Goal: Information Seeking & Learning: Stay updated

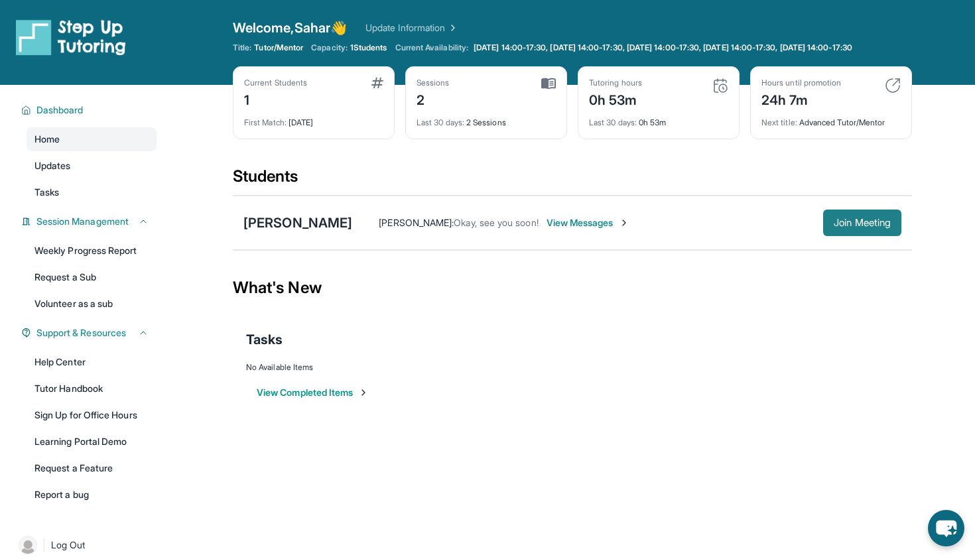
click at [850, 227] on span "Join Meeting" at bounding box center [861, 223] width 57 height 8
click at [860, 227] on span "Join Meeting" at bounding box center [861, 223] width 57 height 8
click at [290, 232] on div "[PERSON_NAME]" at bounding box center [297, 222] width 109 height 19
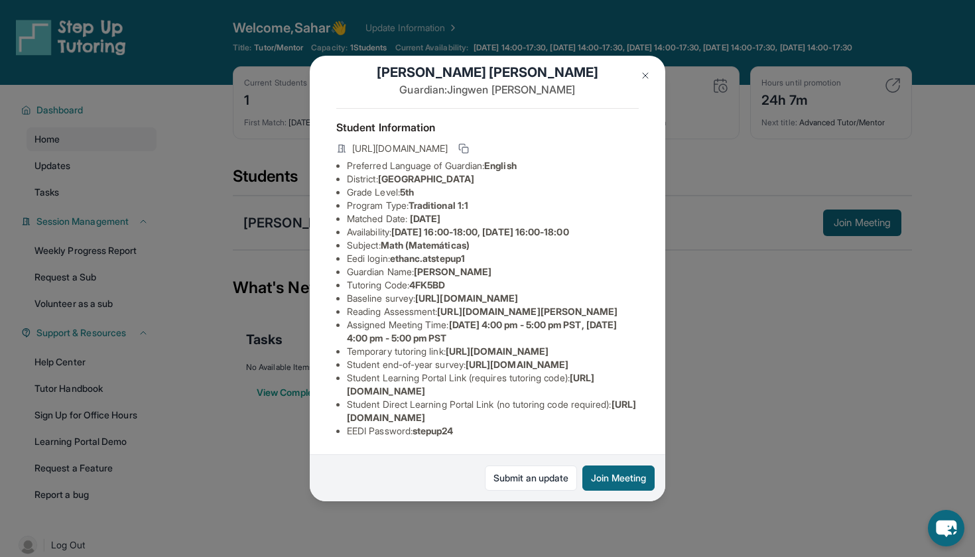
scroll to position [165, 0]
click at [648, 72] on img at bounding box center [645, 75] width 11 height 11
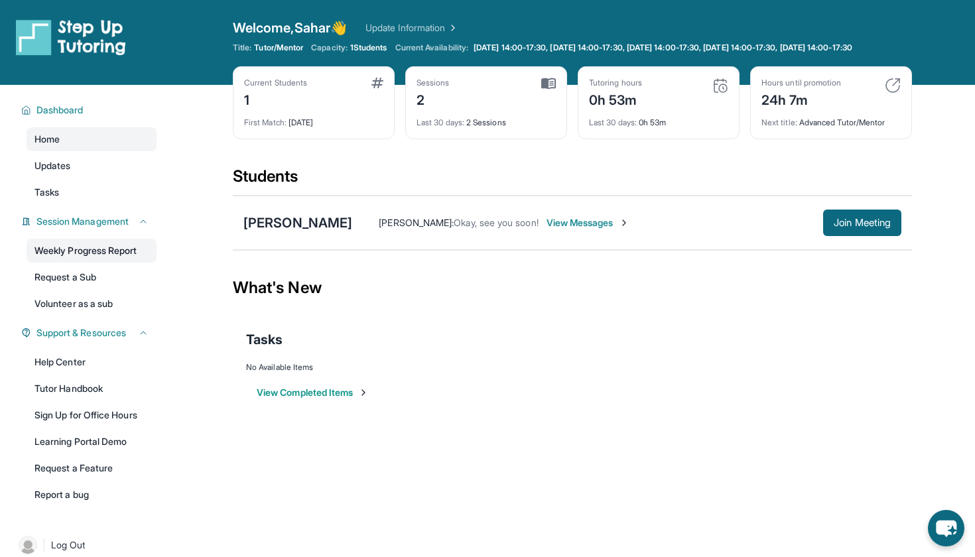
scroll to position [0, 0]
click at [268, 232] on div "[PERSON_NAME]" at bounding box center [297, 222] width 109 height 19
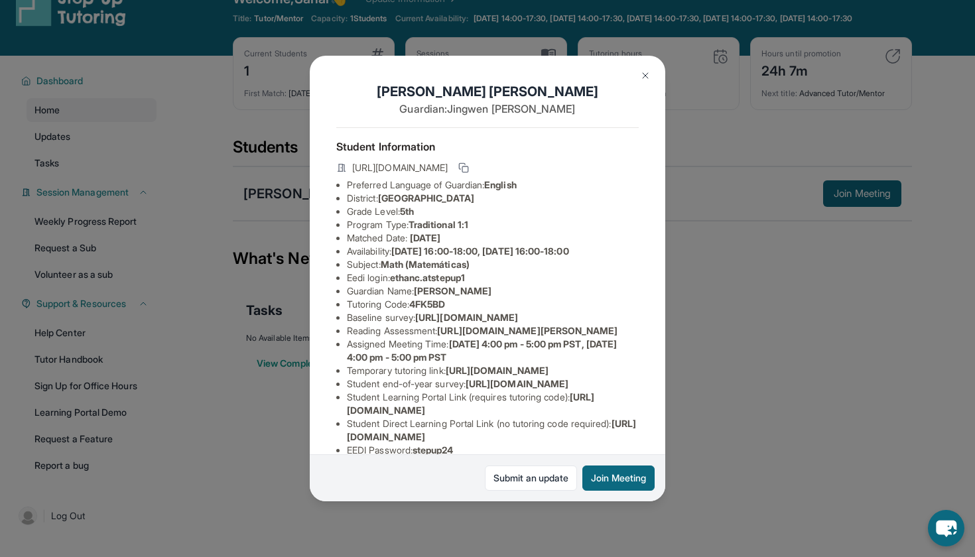
click at [642, 74] on img at bounding box center [645, 75] width 11 height 11
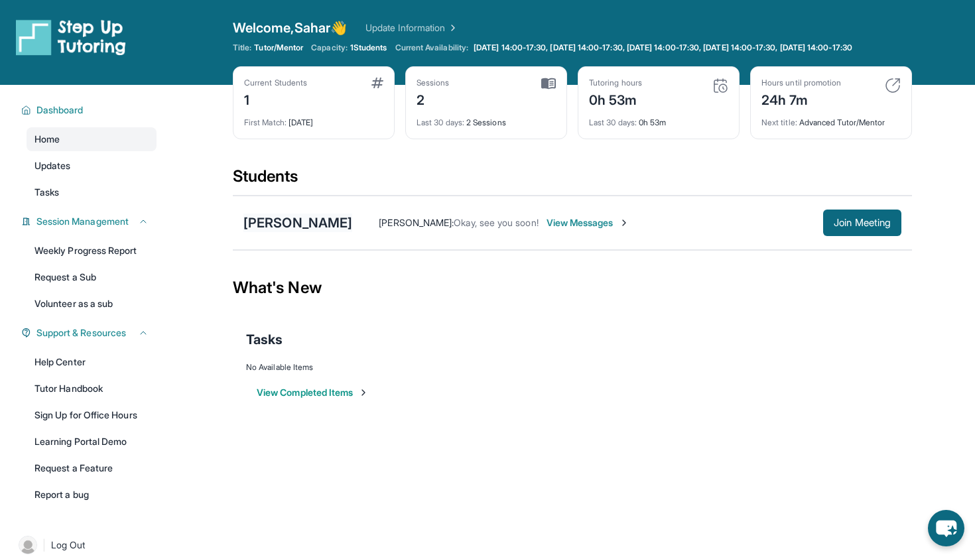
click at [264, 232] on div "[PERSON_NAME]" at bounding box center [297, 222] width 109 height 19
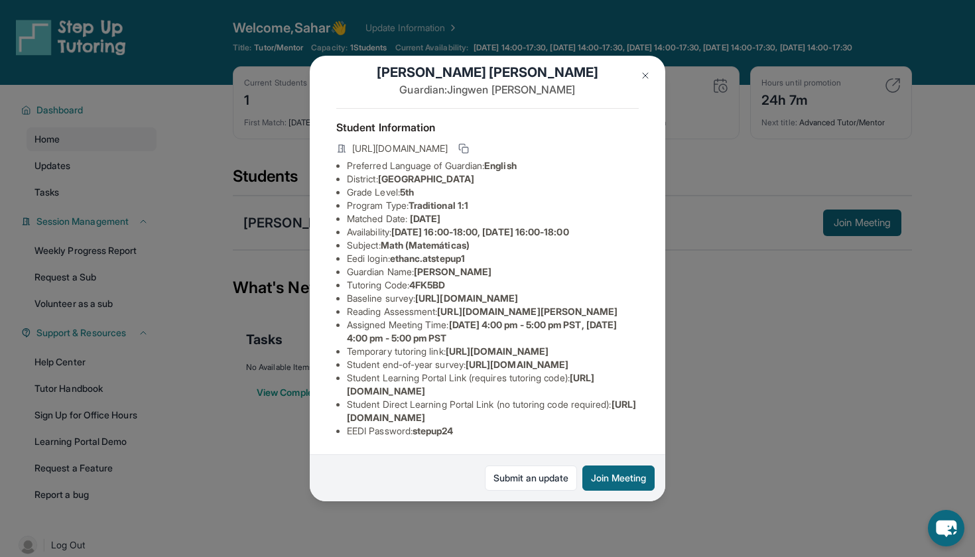
scroll to position [165, 0]
drag, startPoint x: 419, startPoint y: 429, endPoint x: 485, endPoint y: 431, distance: 66.3
click at [485, 431] on li "EEDI Password : stepup24" at bounding box center [493, 430] width 292 height 13
copy li "stepup24"
click at [645, 70] on img at bounding box center [645, 75] width 11 height 11
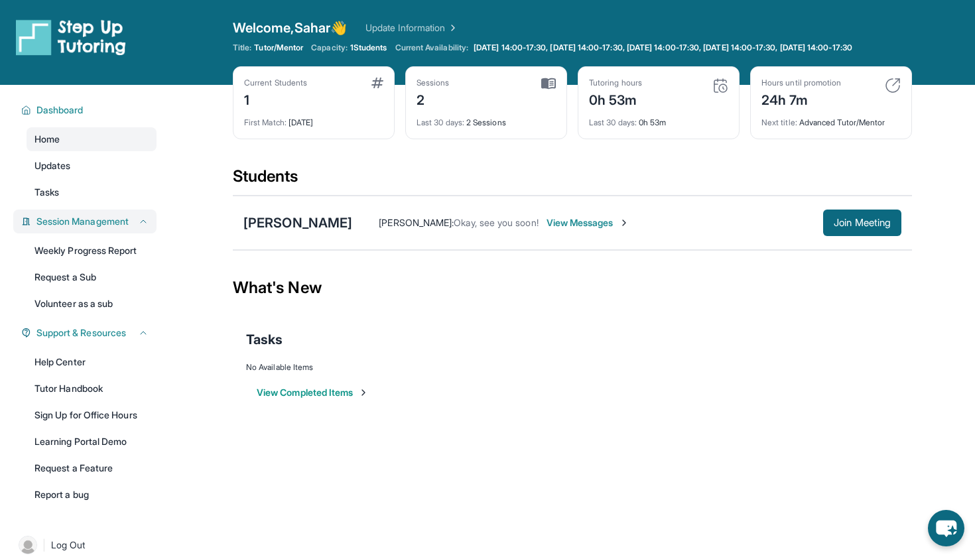
click at [143, 227] on icon at bounding box center [143, 221] width 11 height 11
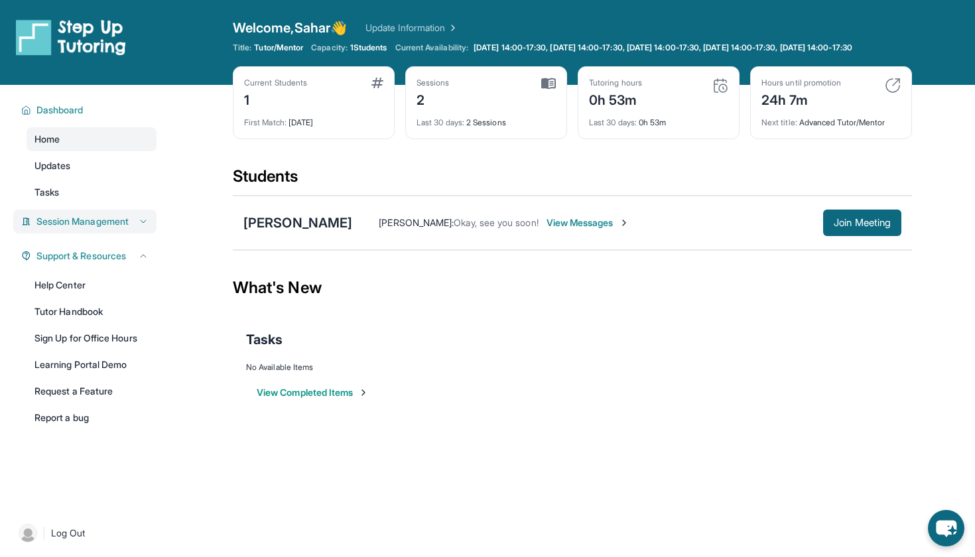
click at [143, 227] on icon at bounding box center [143, 221] width 11 height 11
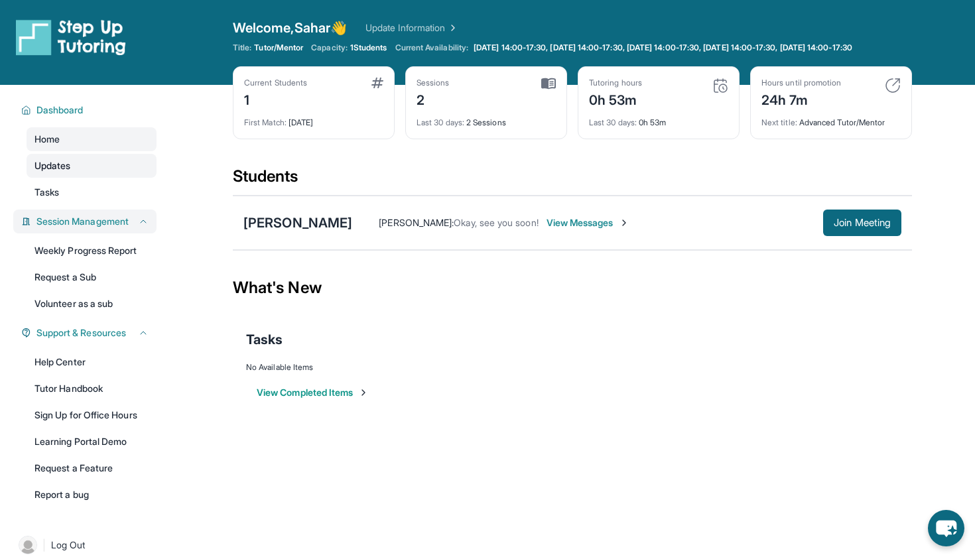
click at [73, 178] on link "Updates" at bounding box center [92, 166] width 130 height 24
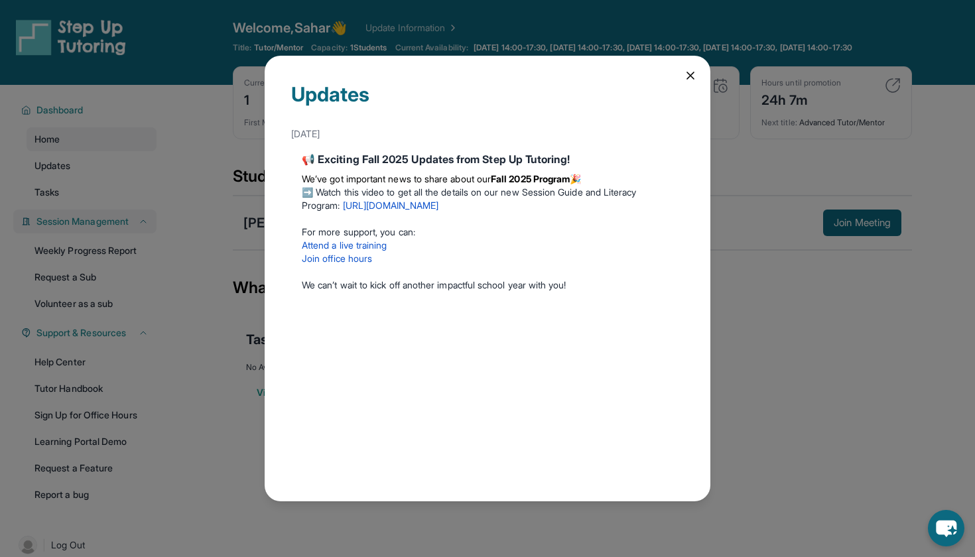
click at [690, 76] on icon at bounding box center [690, 75] width 7 height 7
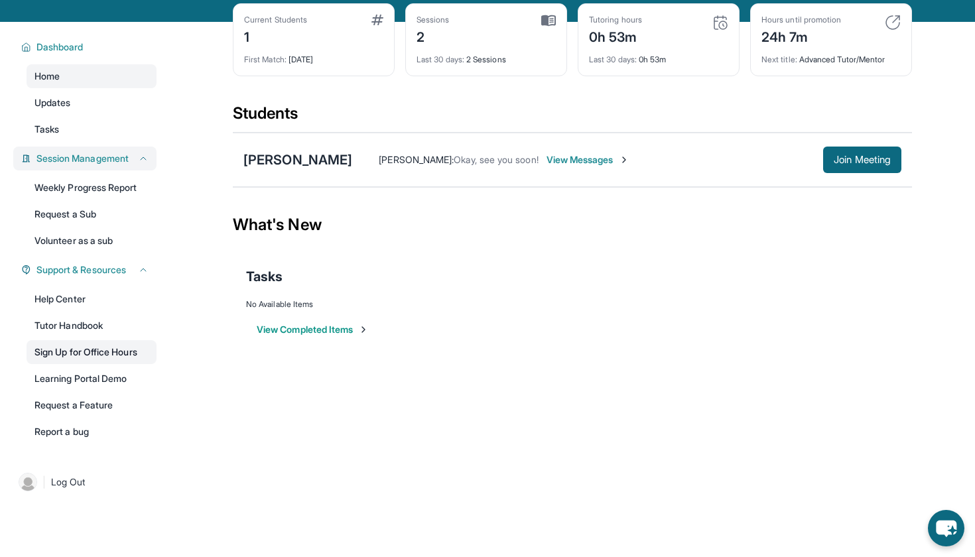
scroll to position [67, 0]
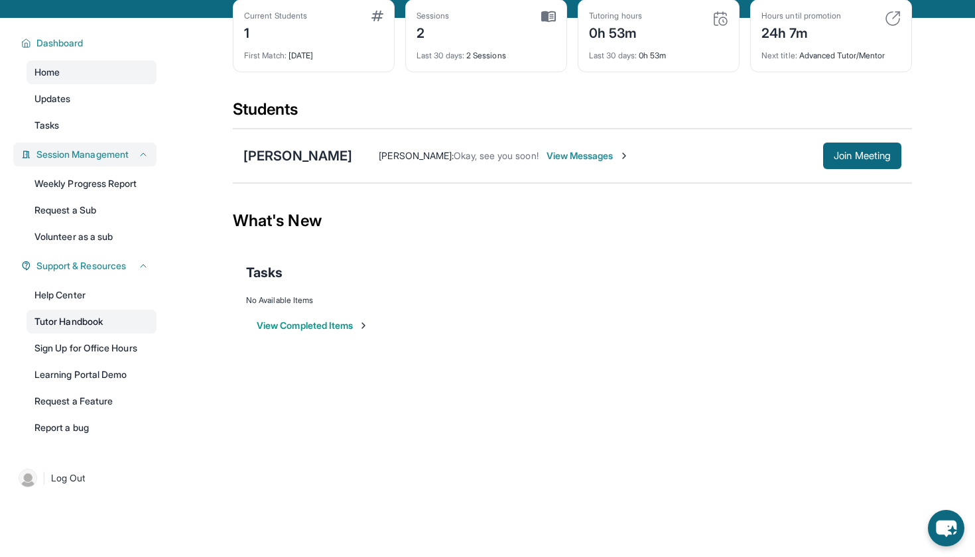
click at [85, 327] on link "Tutor Handbook" at bounding box center [92, 322] width 130 height 24
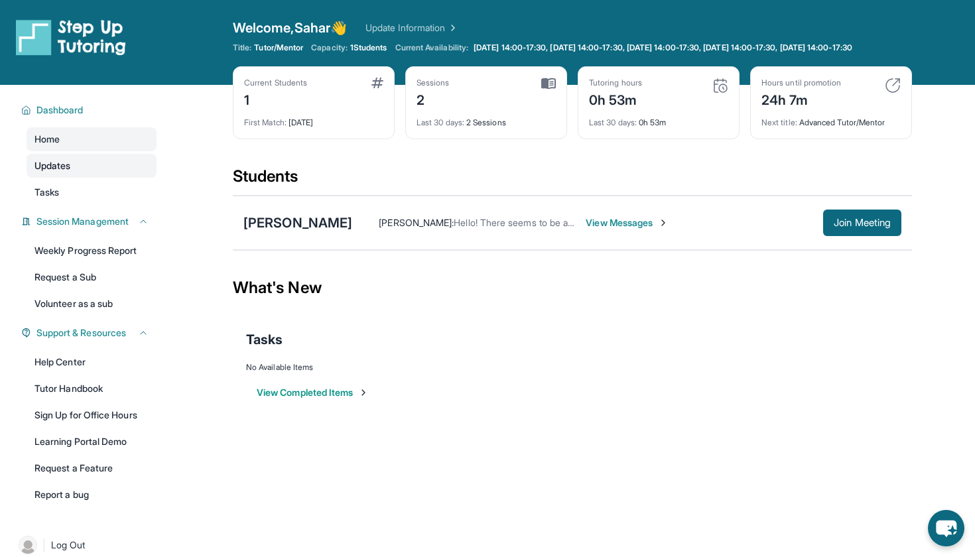
click at [101, 173] on link "Updates" at bounding box center [92, 166] width 130 height 24
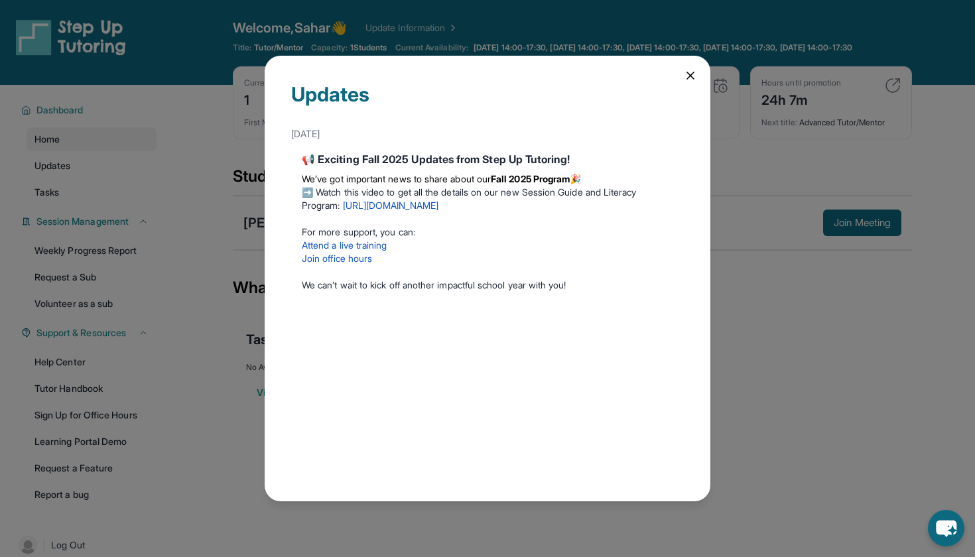
click at [687, 71] on icon at bounding box center [690, 75] width 13 height 13
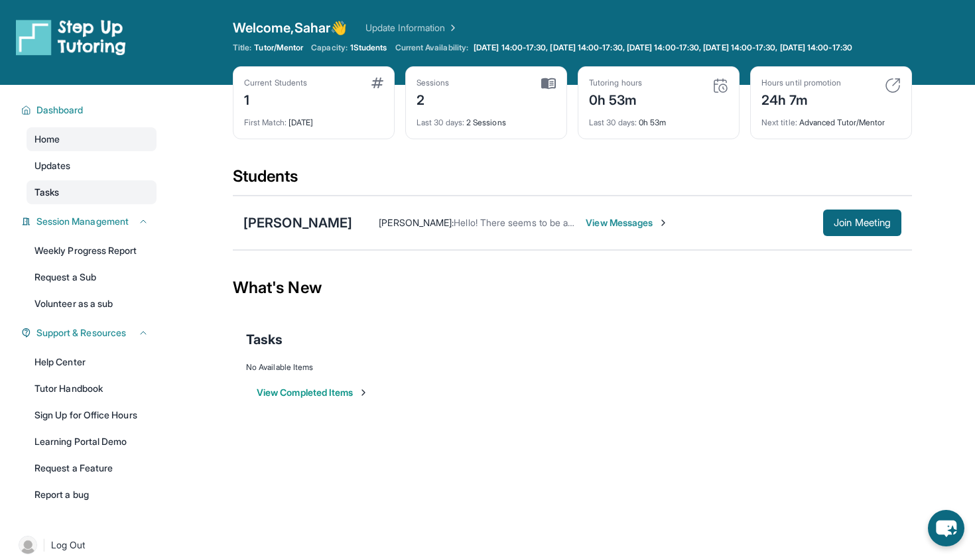
click at [89, 204] on link "Tasks" at bounding box center [92, 192] width 130 height 24
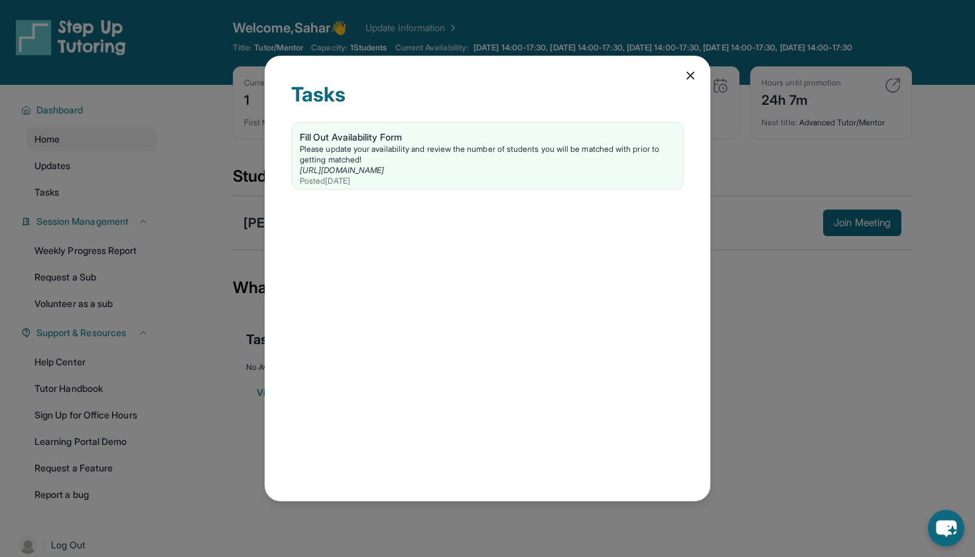
click at [687, 71] on icon at bounding box center [690, 75] width 13 height 13
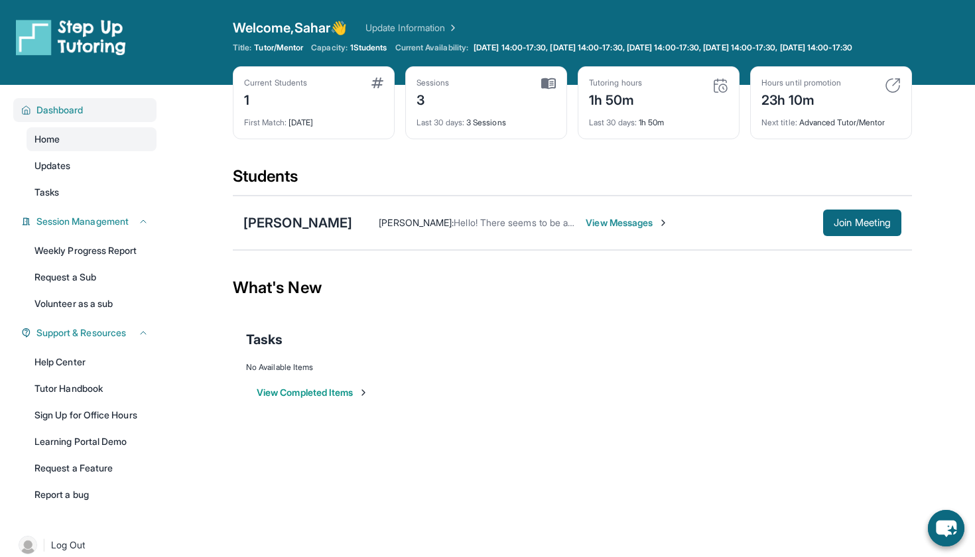
click at [107, 112] on div "Dashboard" at bounding box center [84, 110] width 143 height 24
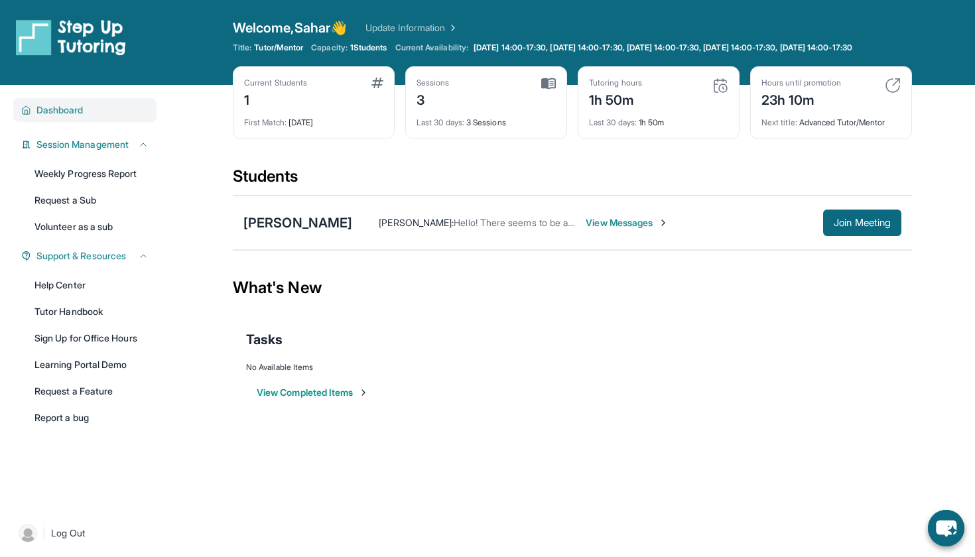
click at [97, 117] on button "Dashboard" at bounding box center [89, 109] width 117 height 13
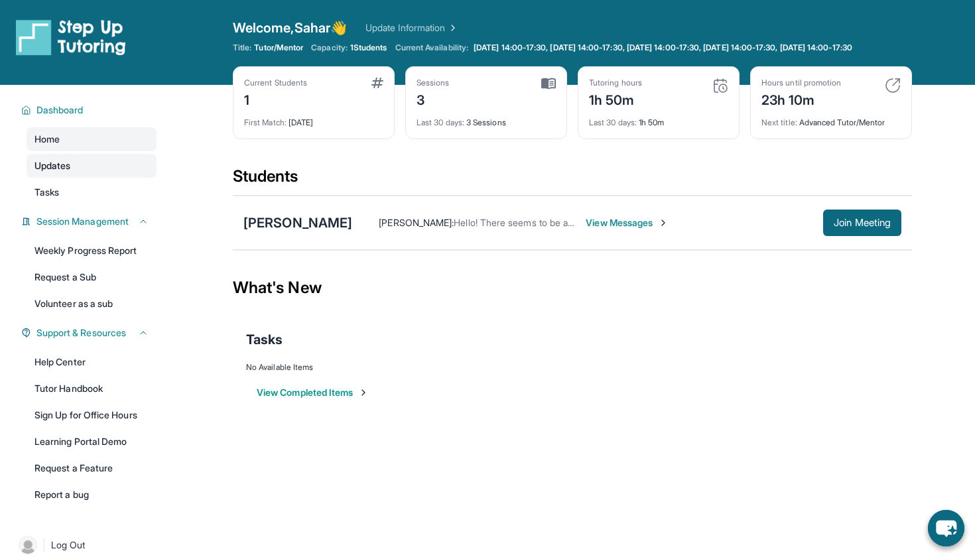
click at [92, 178] on link "Updates" at bounding box center [92, 166] width 130 height 24
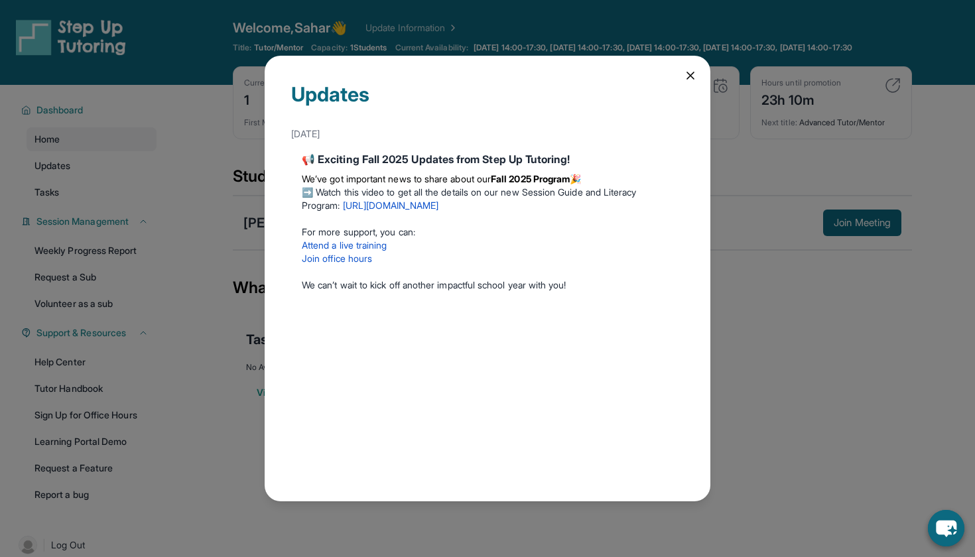
click at [687, 76] on icon at bounding box center [690, 75] width 13 height 13
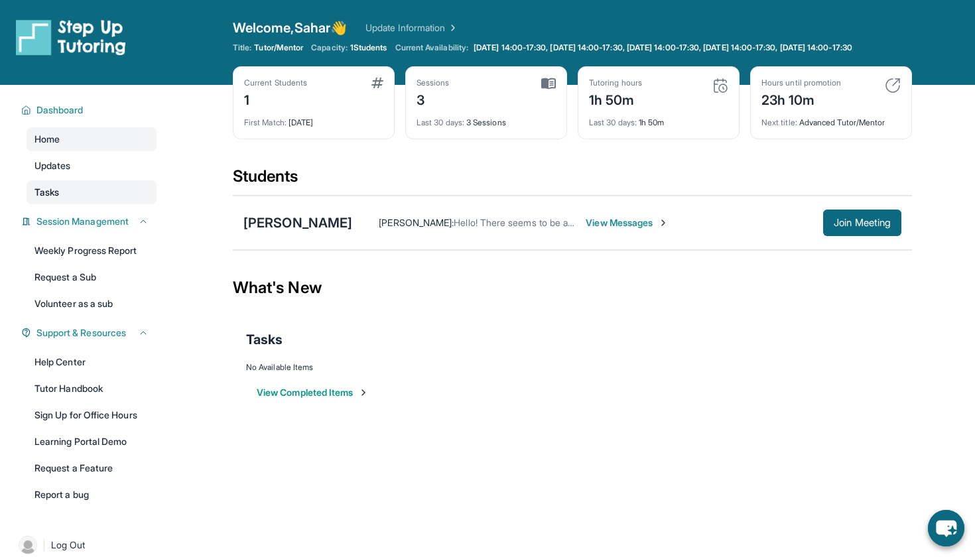
click at [70, 204] on link "Tasks" at bounding box center [92, 192] width 130 height 24
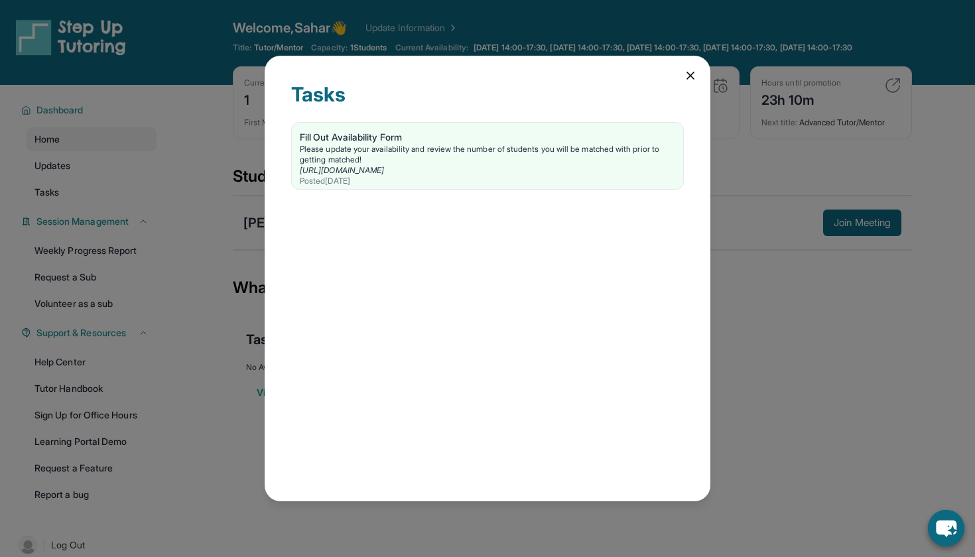
click at [684, 74] on icon at bounding box center [690, 75] width 13 height 13
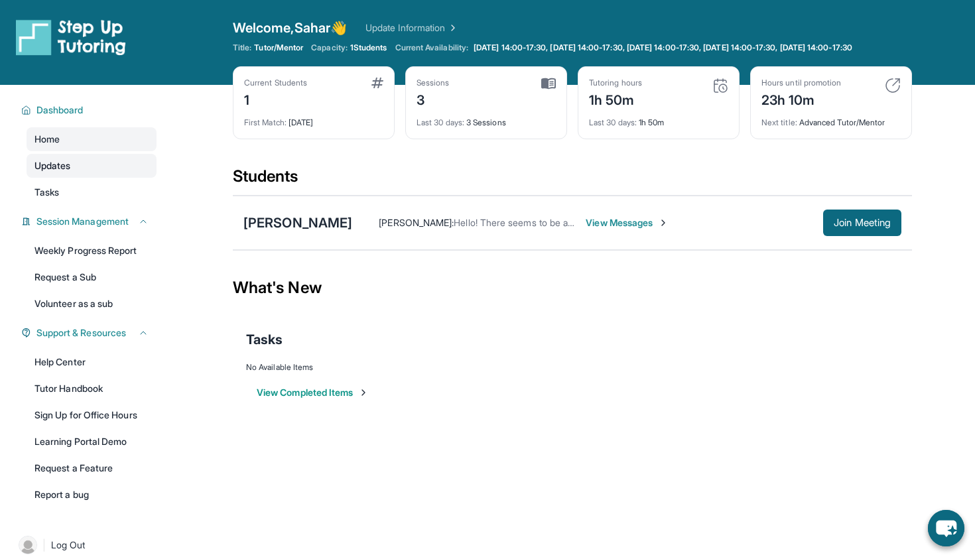
click at [102, 166] on link "Updates" at bounding box center [92, 166] width 130 height 24
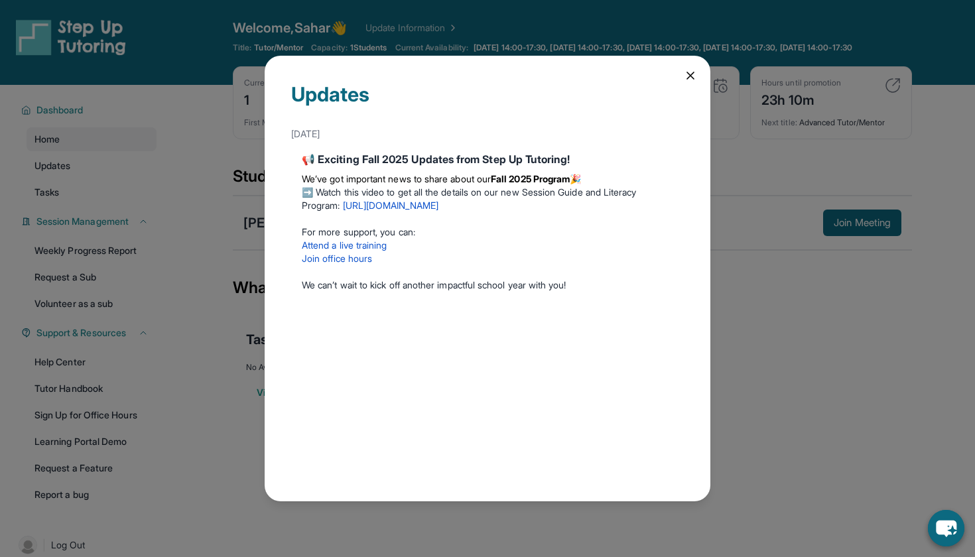
click at [431, 204] on link "[URL][DOMAIN_NAME]" at bounding box center [390, 205] width 95 height 11
click at [690, 76] on icon at bounding box center [690, 75] width 7 height 7
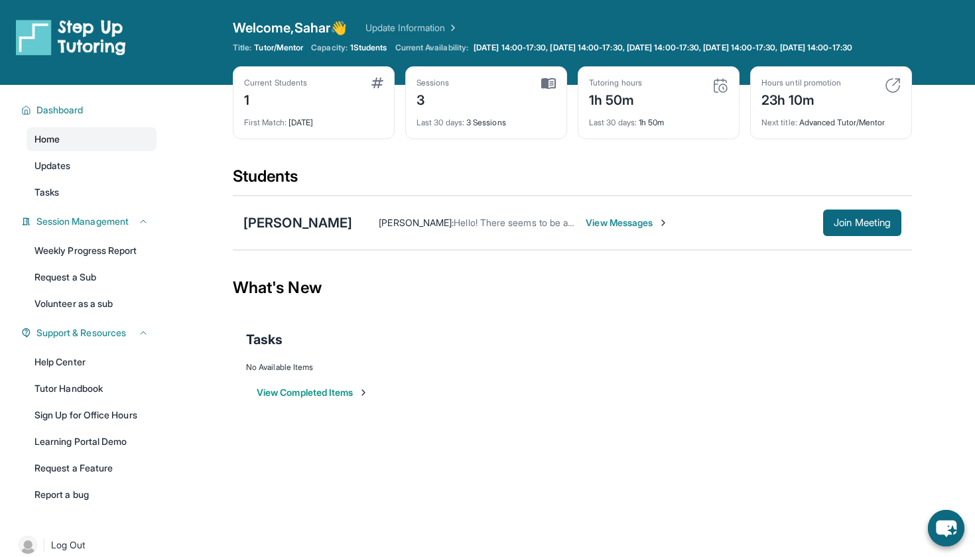
click at [74, 151] on link "Home" at bounding box center [92, 139] width 130 height 24
click at [76, 178] on link "Updates" at bounding box center [92, 166] width 130 height 24
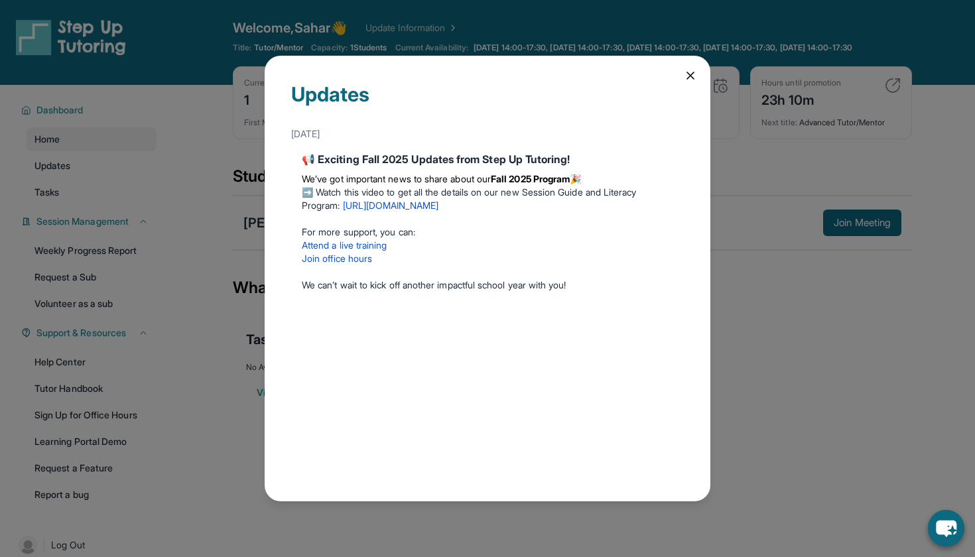
click at [695, 69] on icon at bounding box center [690, 75] width 13 height 13
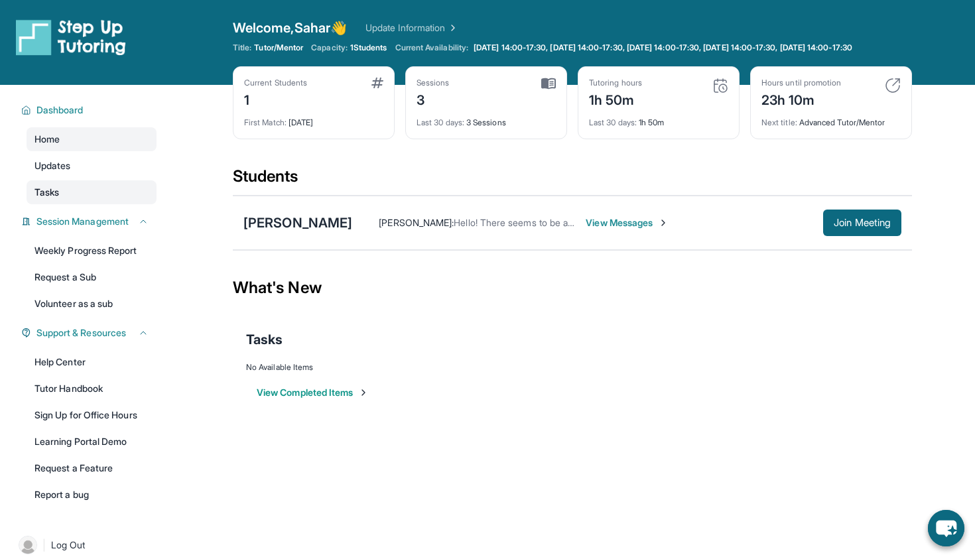
click at [86, 196] on link "Tasks" at bounding box center [92, 192] width 130 height 24
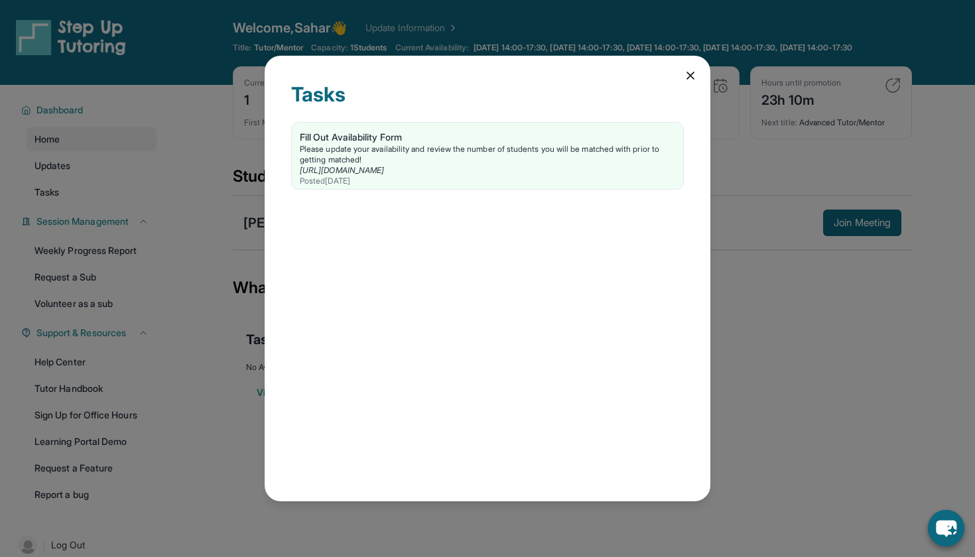
click at [687, 71] on icon at bounding box center [690, 75] width 13 height 13
